Goal: Information Seeking & Learning: Learn about a topic

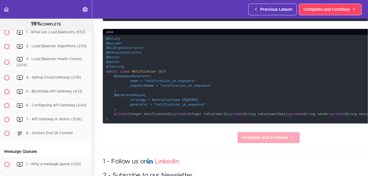
scroll to position [255, 0]
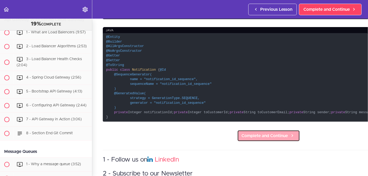
click at [241, 133] on span "Complete and Continue" at bounding box center [264, 136] width 46 height 6
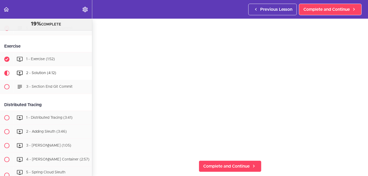
scroll to position [53, 0]
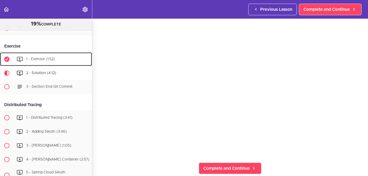
click at [39, 59] on span "1 - Exercise (1:52)" at bounding box center [40, 59] width 29 height 4
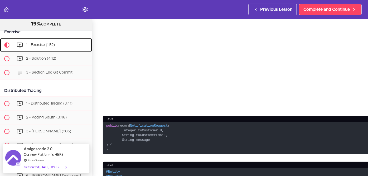
scroll to position [122, 0]
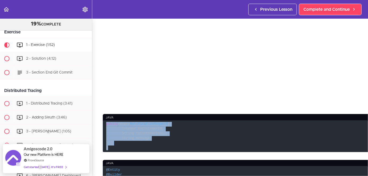
drag, startPoint x: 111, startPoint y: 103, endPoint x: 106, endPoint y: 81, distance: 23.0
click at [106, 121] on code "public record NotificationRequest ( Integer toCustomerId, String toCustomerEmai…" at bounding box center [268, 137] width 331 height 32
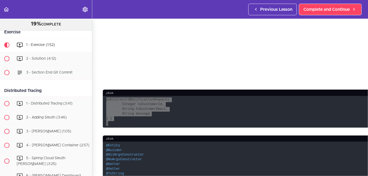
scroll to position [140, 0]
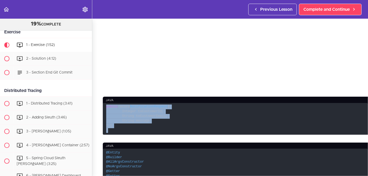
click at [131, 103] on code "public record NotificationRequest ( Integer toCustomerId, String toCustomerEmai…" at bounding box center [268, 119] width 331 height 32
drag, startPoint x: 106, startPoint y: 61, endPoint x: 110, endPoint y: 85, distance: 24.2
click at [110, 103] on code "public record NotificationRequest ( Integer toCustomerId, String toCustomerEmai…" at bounding box center [268, 119] width 331 height 32
copy code "public record NotificationRequest ( Integer toCustomerId, String toCustomerEmai…"
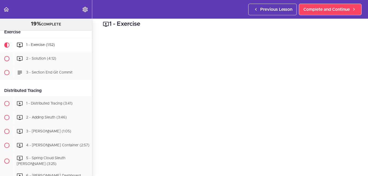
scroll to position [0, 0]
